Goal: Information Seeking & Learning: Learn about a topic

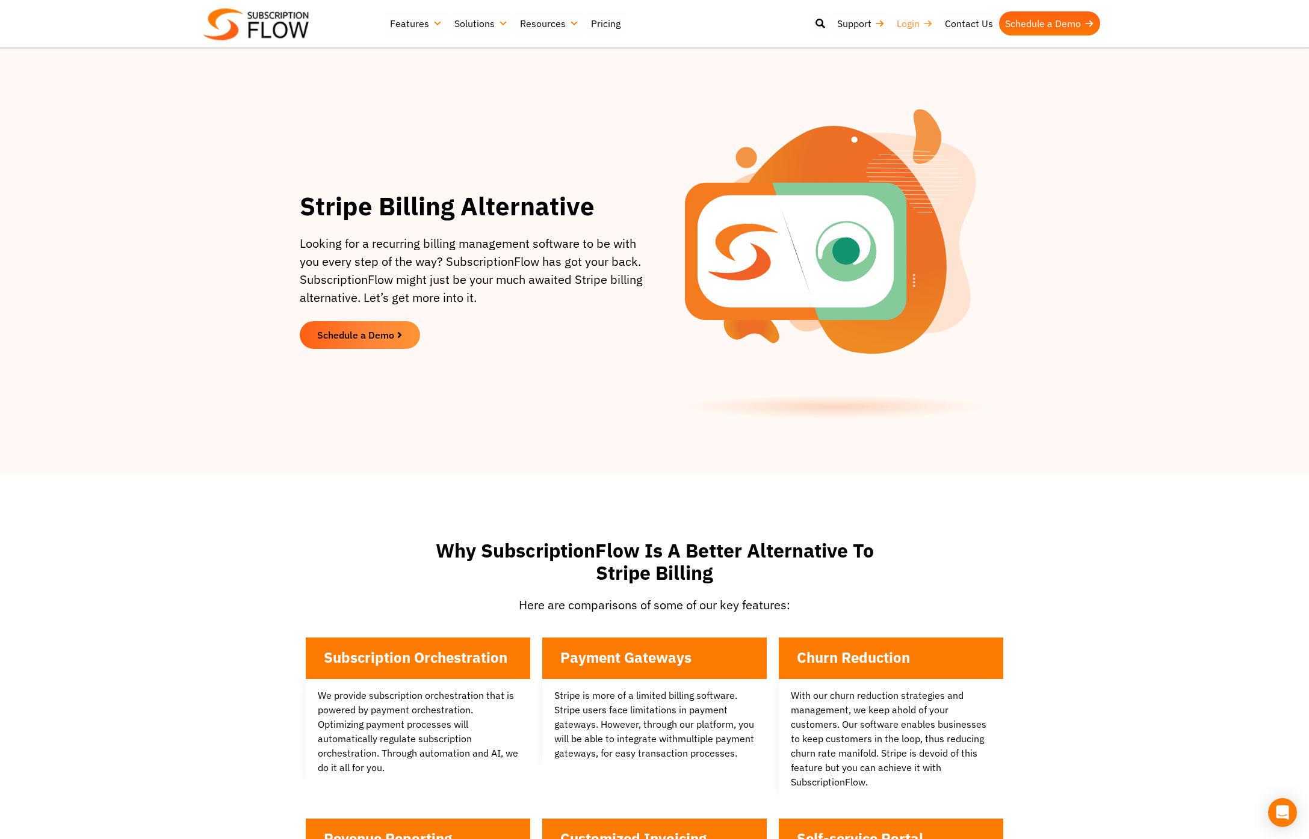
click at [905, 20] on link "Login" at bounding box center [915, 23] width 48 height 24
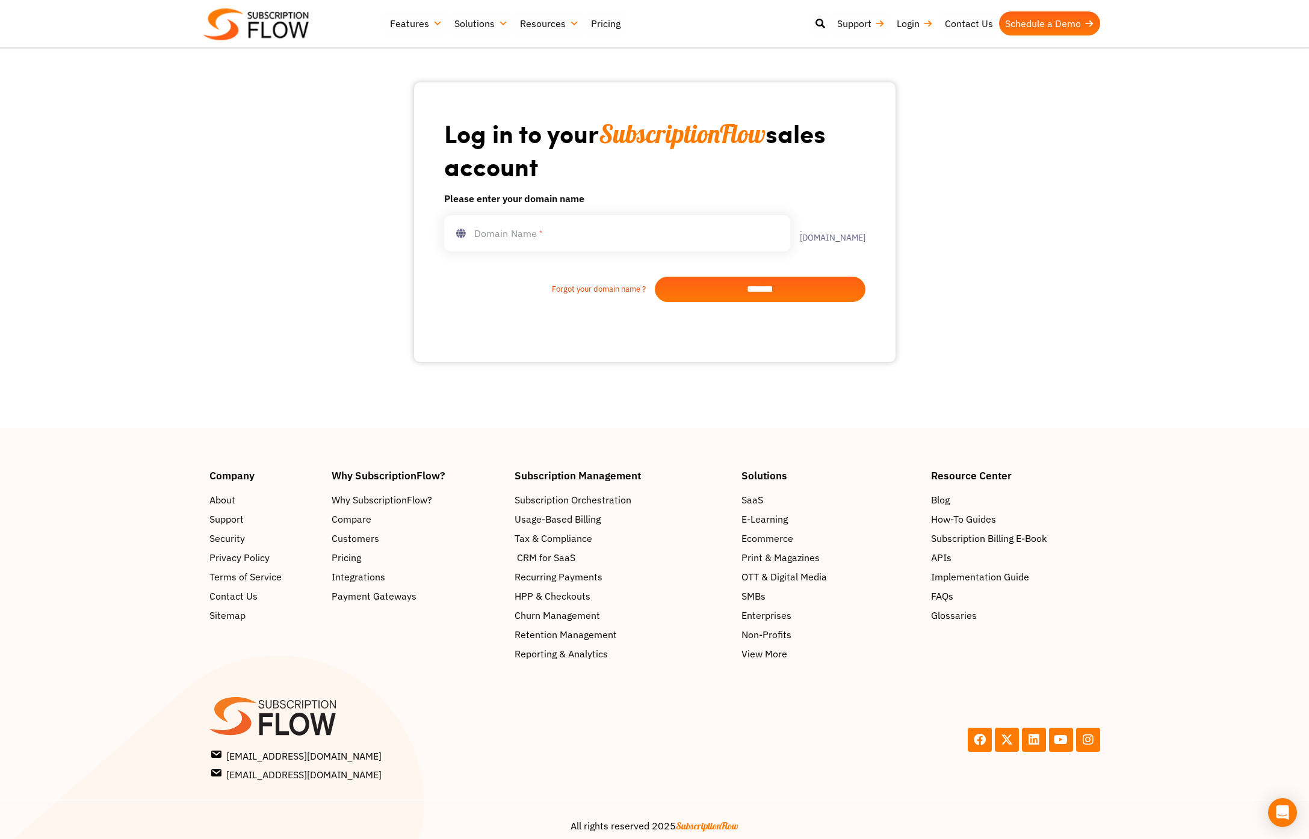
scroll to position [58, 0]
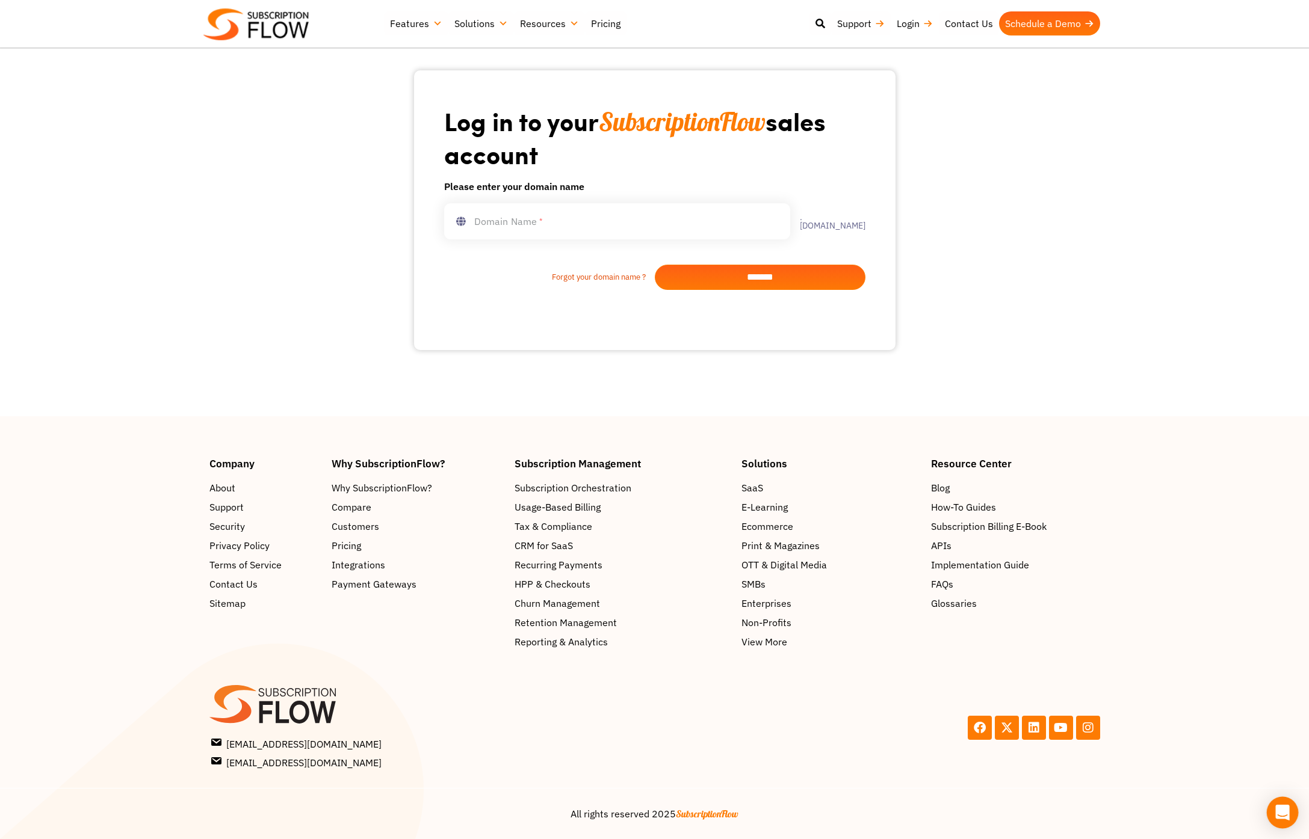
click at [1283, 809] on icon "Open Intercom Messenger" at bounding box center [1282, 813] width 14 height 16
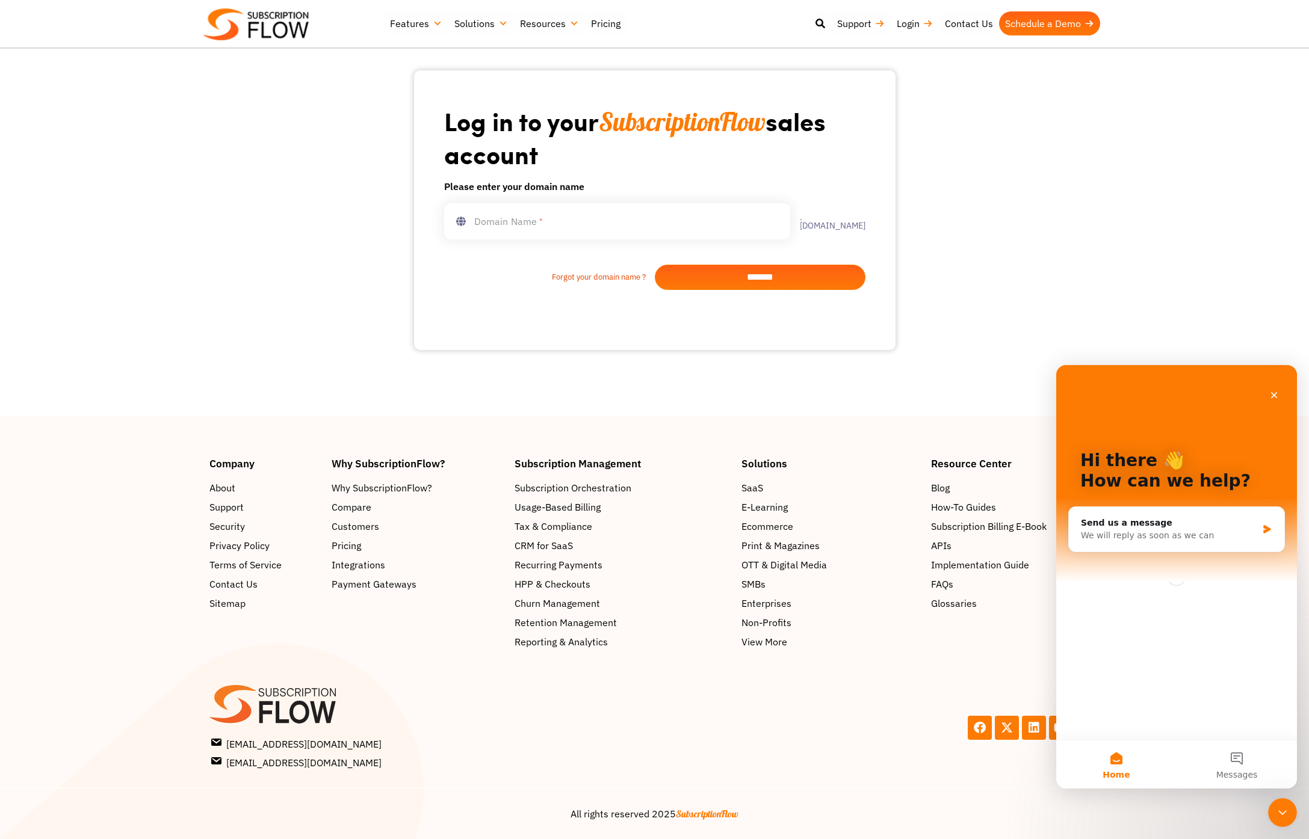
scroll to position [0, 0]
click at [1236, 762] on button "Messages" at bounding box center [1236, 765] width 120 height 48
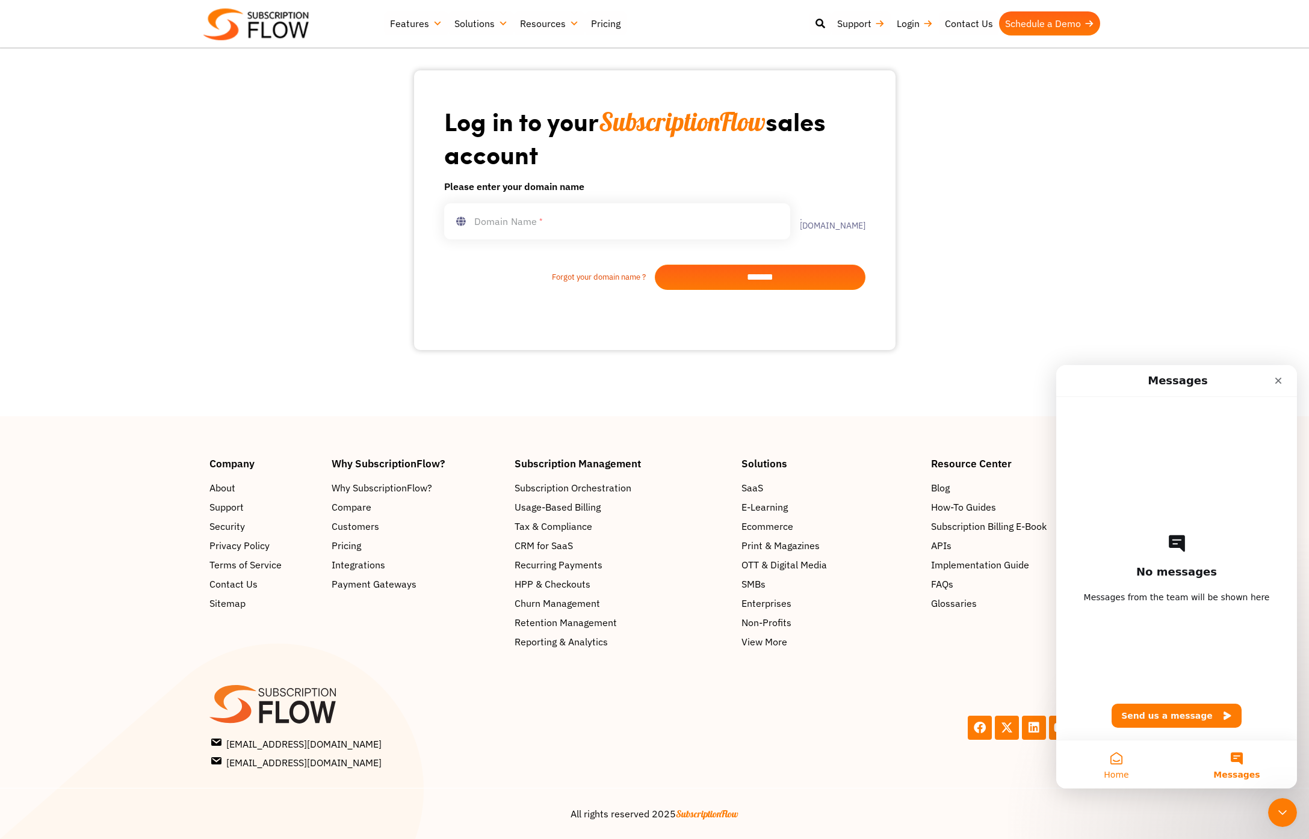
click at [1120, 772] on span "Home" at bounding box center [1116, 775] width 25 height 8
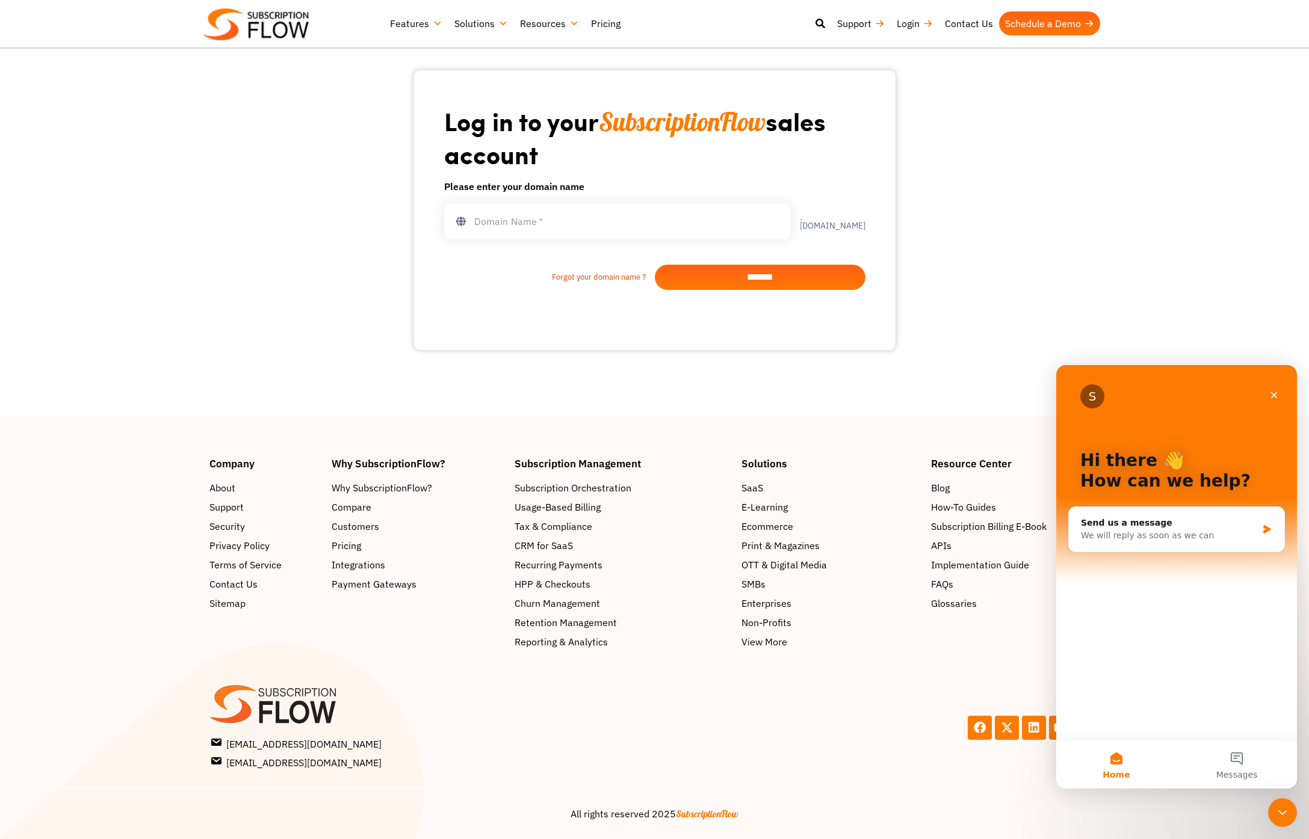
click at [613, 21] on link "Pricing" at bounding box center [606, 23] width 42 height 24
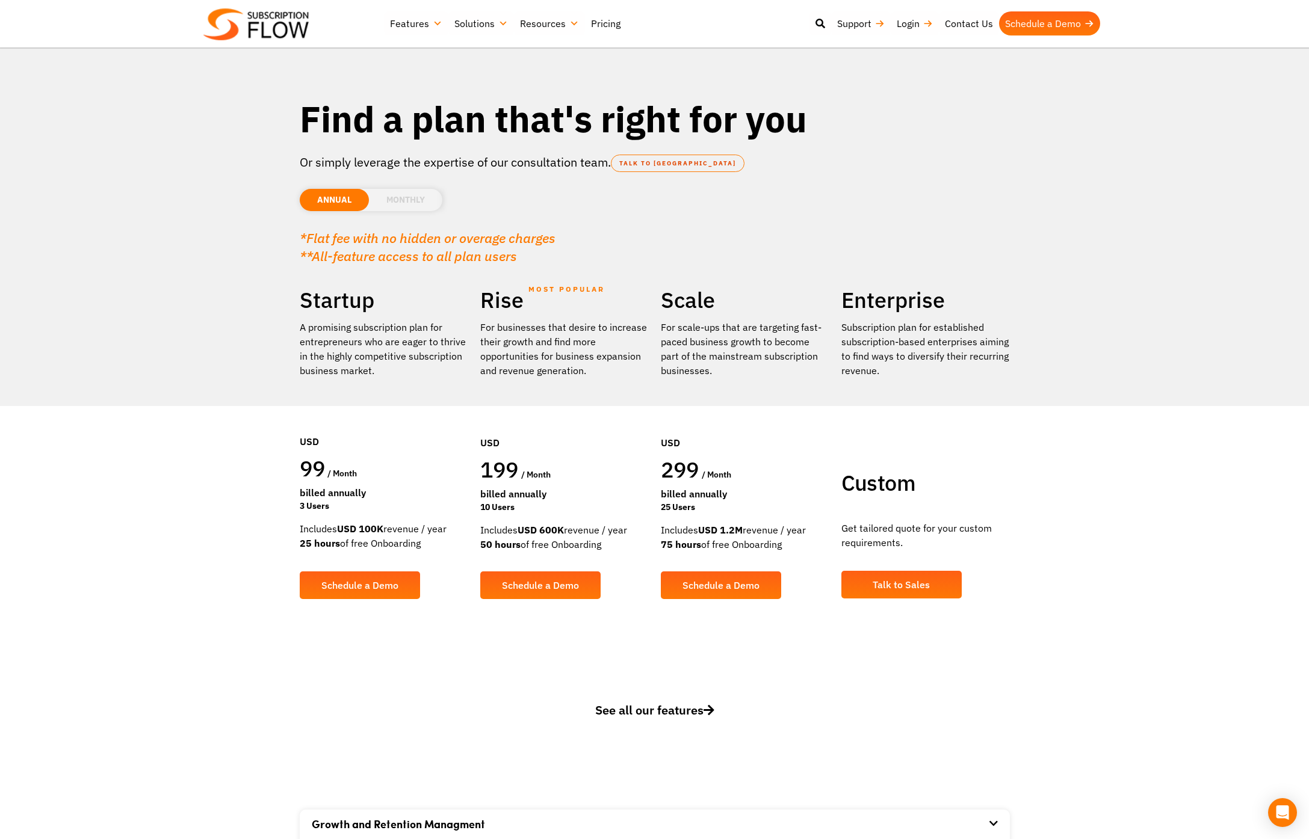
click at [655, 714] on span "See all our features" at bounding box center [654, 710] width 119 height 16
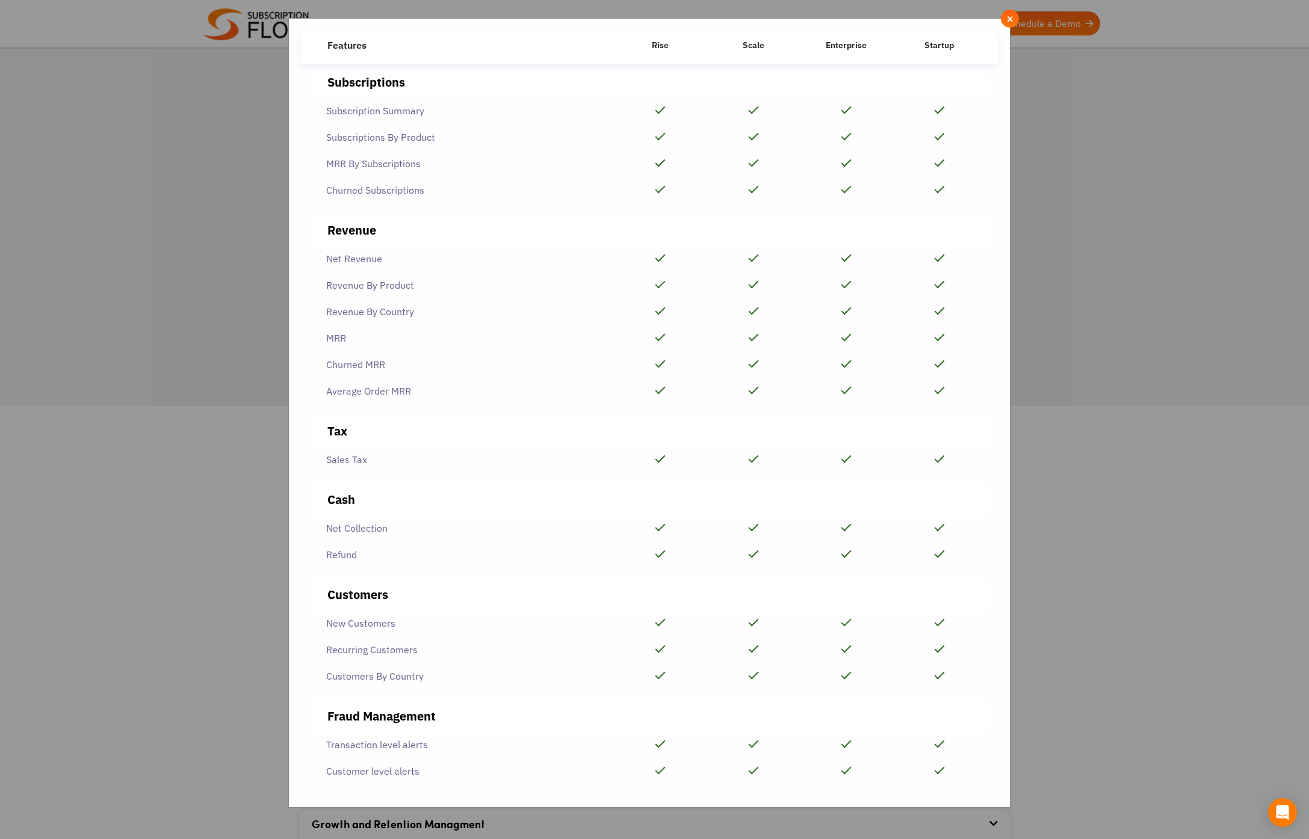
scroll to position [1055, 0]
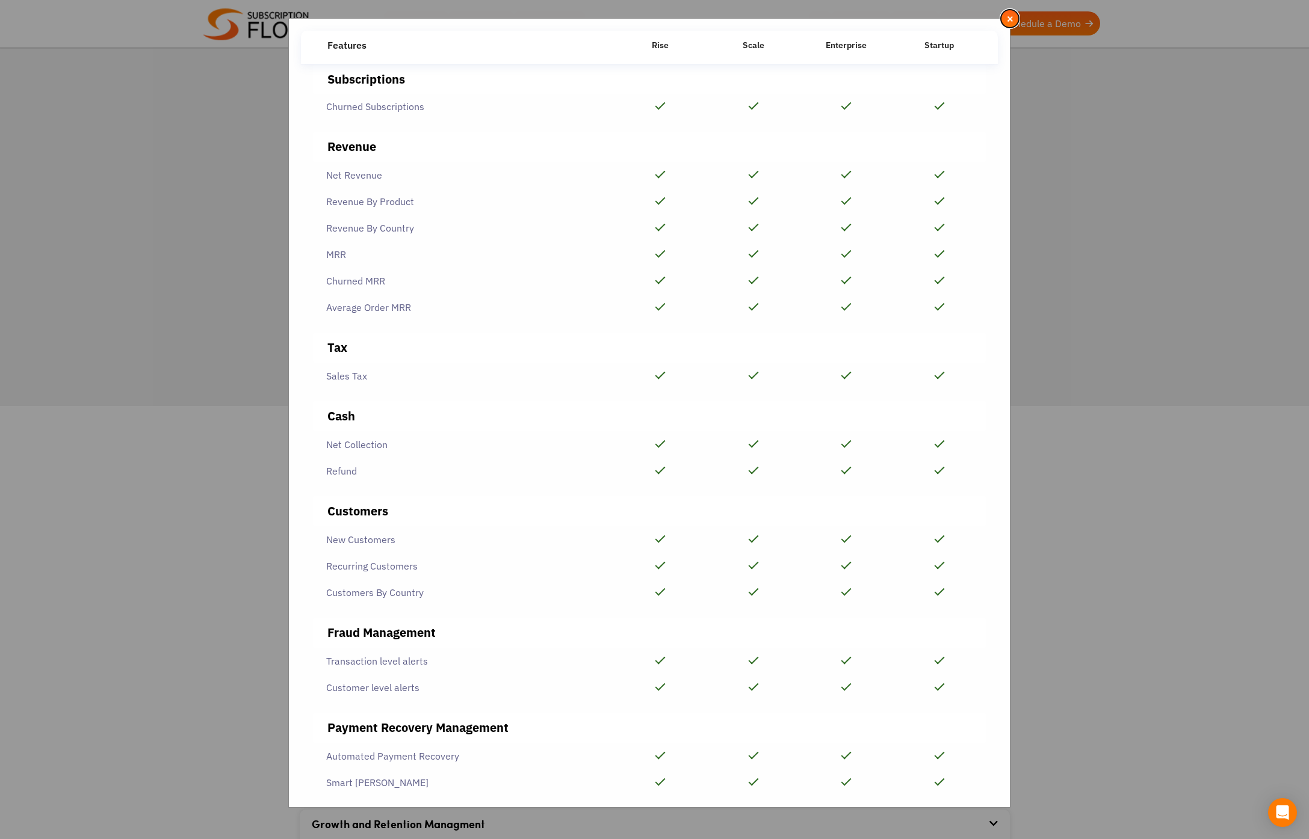
click at [1011, 16] on span "×" at bounding box center [1010, 18] width 8 height 13
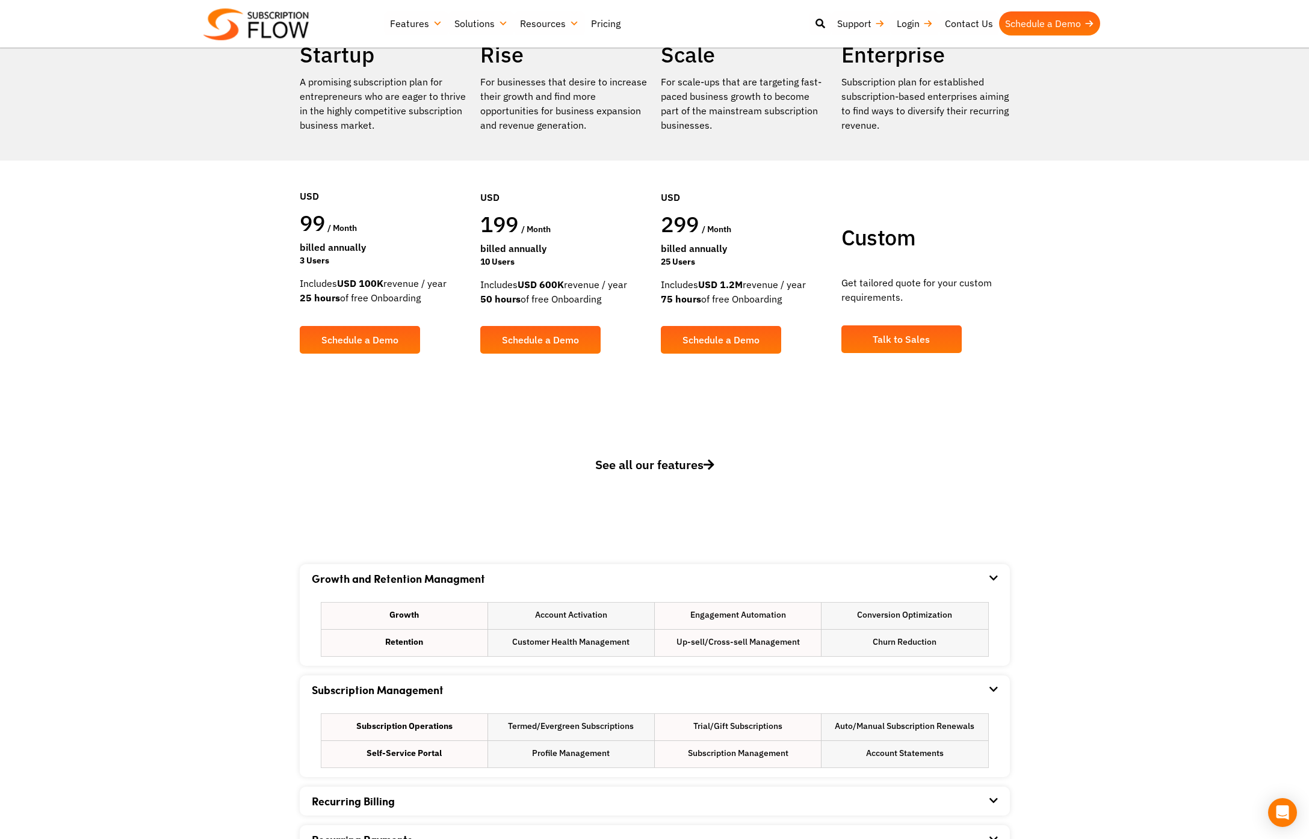
scroll to position [0, 0]
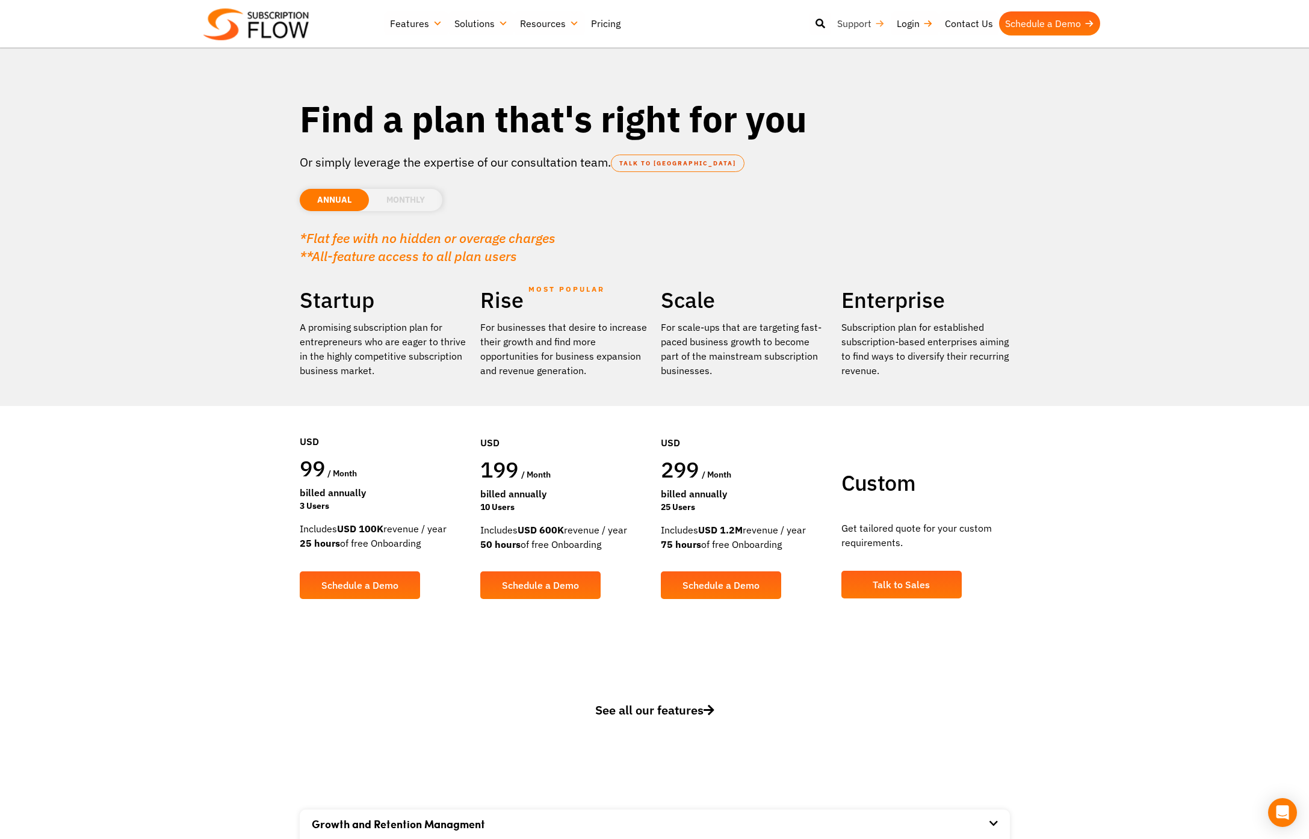
click at [879, 22] on link "Support" at bounding box center [861, 23] width 60 height 24
click at [600, 20] on link "Pricing" at bounding box center [606, 23] width 42 height 24
click at [1014, 23] on link "Schedule a Demo" at bounding box center [1049, 23] width 101 height 24
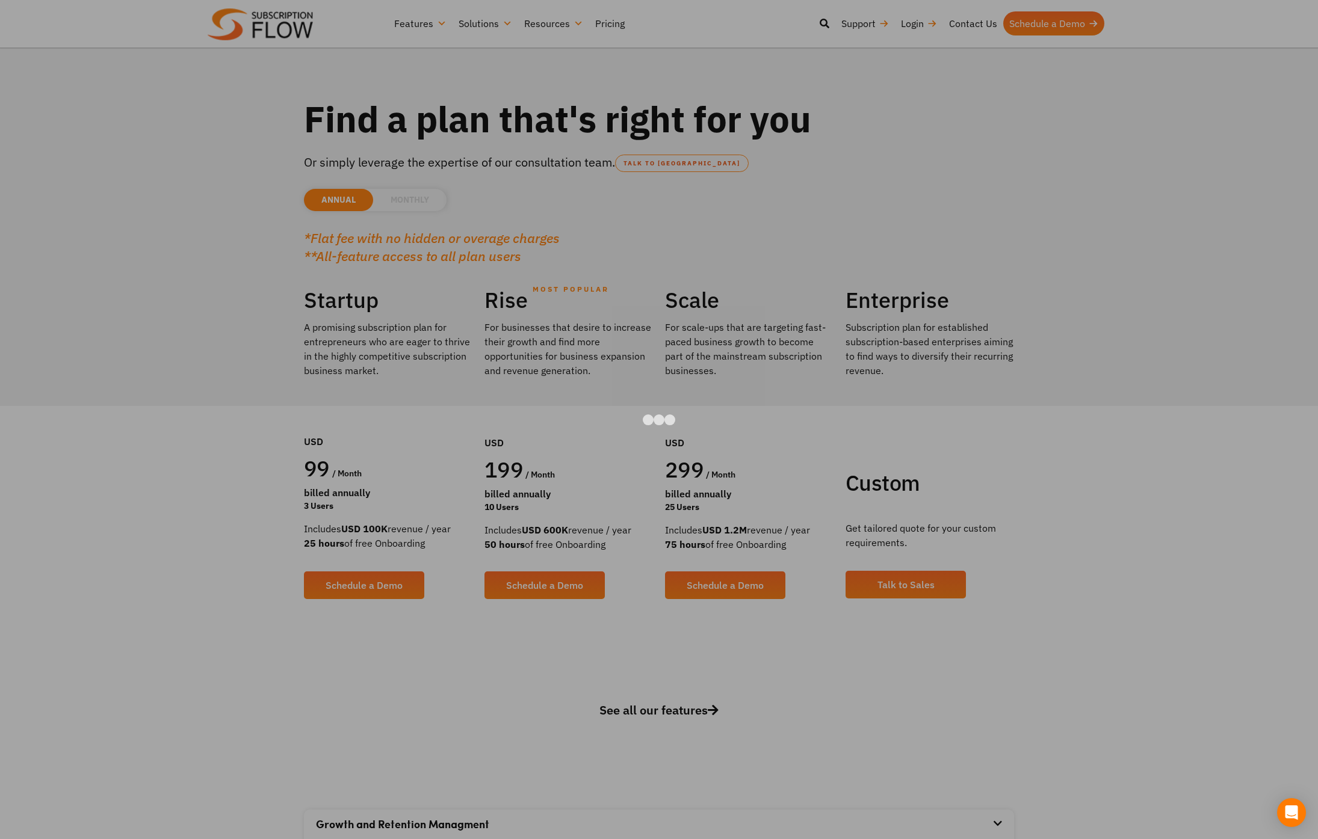
click at [1155, 531] on div at bounding box center [659, 419] width 1318 height 839
